Goal: Task Accomplishment & Management: Manage account settings

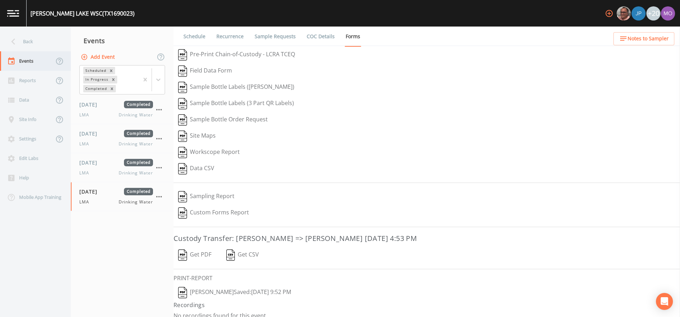
scroll to position [8, 0]
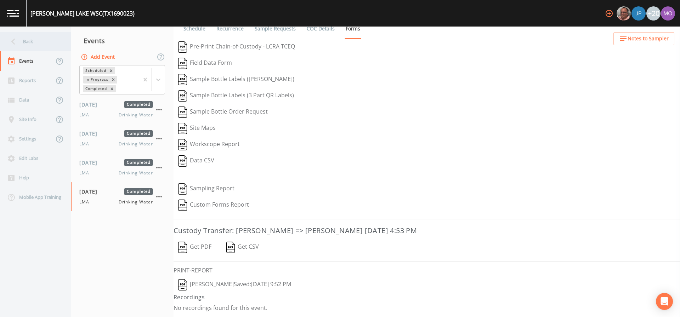
click at [30, 41] on div "Back" at bounding box center [32, 41] width 64 height 19
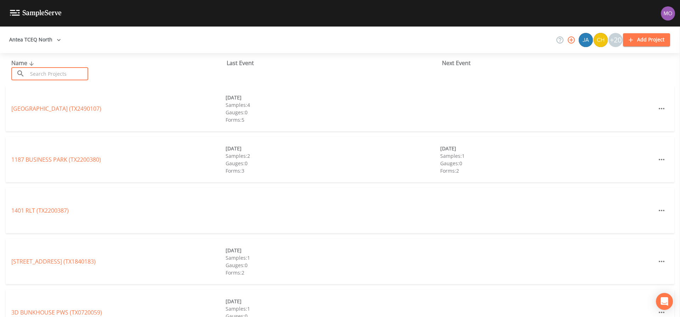
click at [63, 72] on input "text" at bounding box center [58, 73] width 61 height 13
paste input "TX1070027"
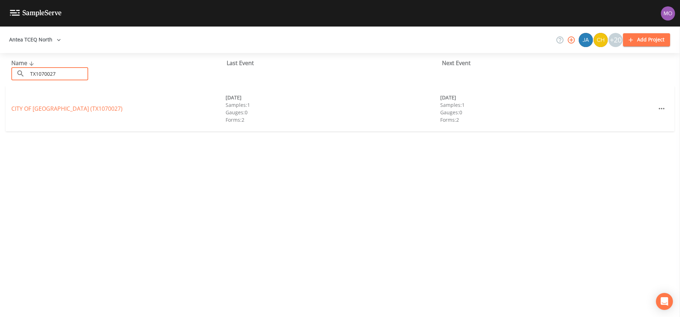
type input "TX1070027"
click at [51, 109] on link "CITY OF MURCHISON (TX1070027)" at bounding box center [66, 109] width 111 height 8
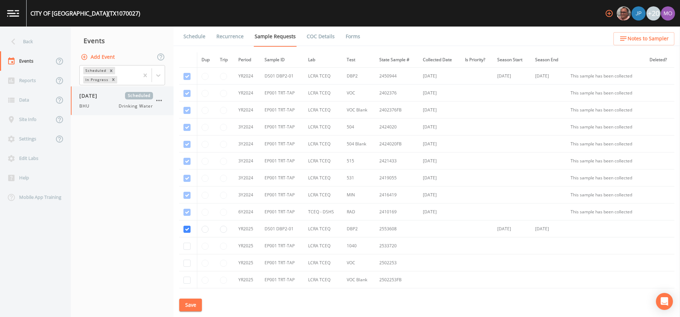
click at [94, 107] on div "BHU Drinking Water" at bounding box center [116, 106] width 74 height 6
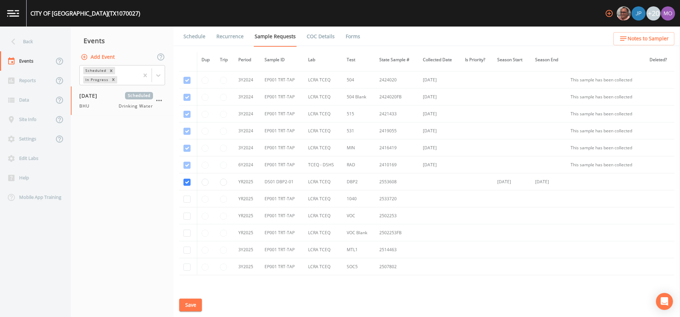
scroll to position [54, 0]
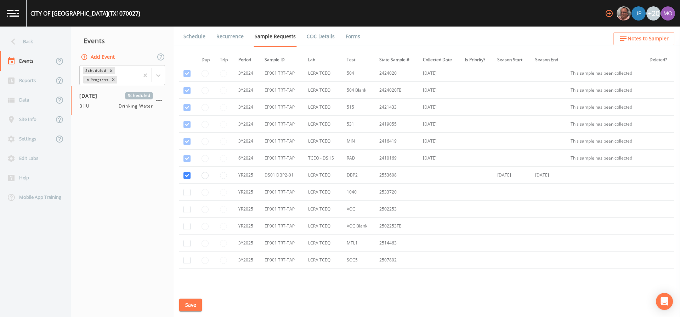
click at [196, 40] on link "Schedule" at bounding box center [194, 37] width 24 height 20
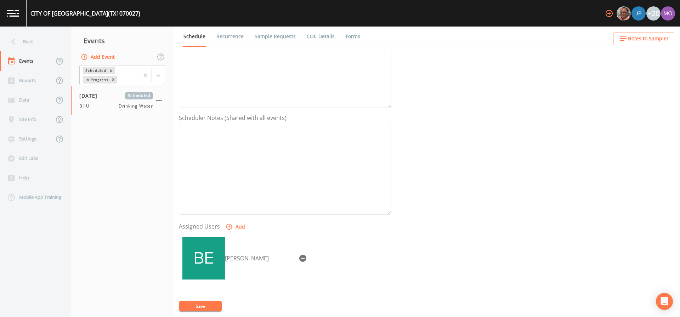
scroll to position [173, 0]
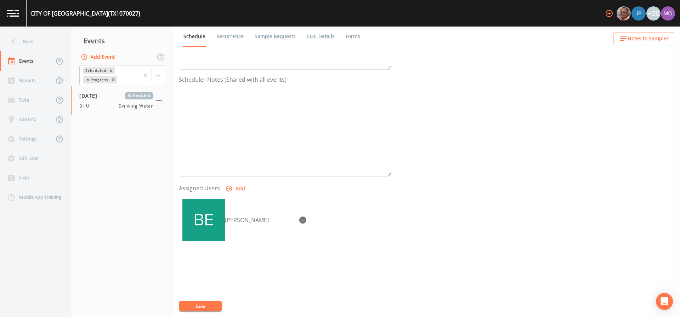
click at [273, 31] on link "Sample Requests" at bounding box center [275, 37] width 43 height 20
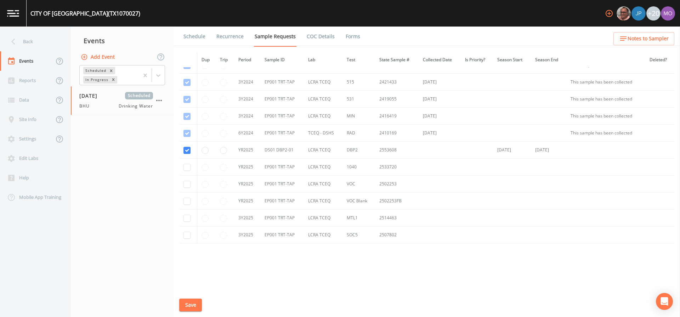
scroll to position [84, 0]
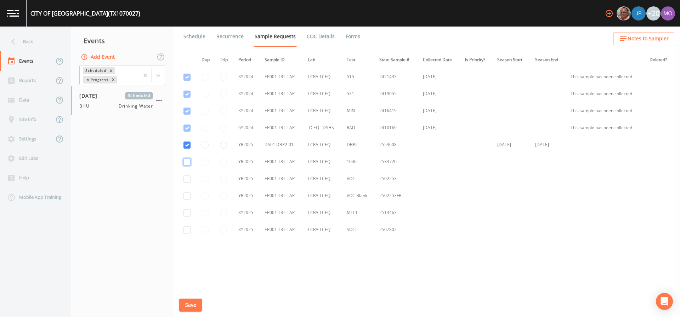
click at [187, 164] on input "checkbox" at bounding box center [186, 162] width 7 height 7
checkbox input "true"
click at [188, 179] on input "checkbox" at bounding box center [186, 179] width 7 height 7
checkbox input "true"
click at [188, 195] on input "checkbox" at bounding box center [186, 196] width 7 height 7
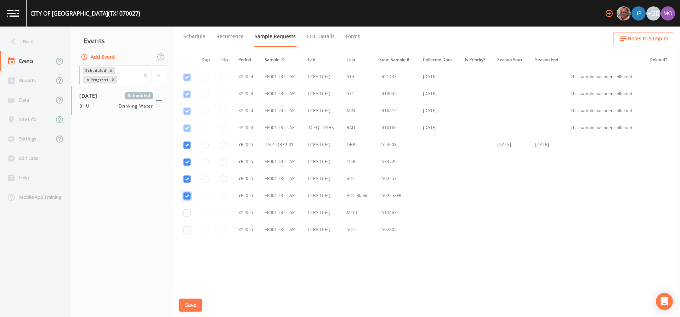
checkbox input "true"
click at [188, 211] on input "checkbox" at bounding box center [186, 213] width 7 height 7
checkbox input "true"
click at [188, 230] on input "checkbox" at bounding box center [186, 230] width 7 height 7
checkbox input "true"
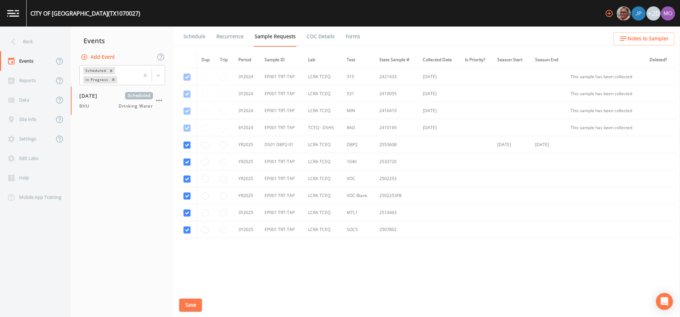
click at [195, 302] on button "Save" at bounding box center [190, 305] width 23 height 13
